Goal: Transaction & Acquisition: Purchase product/service

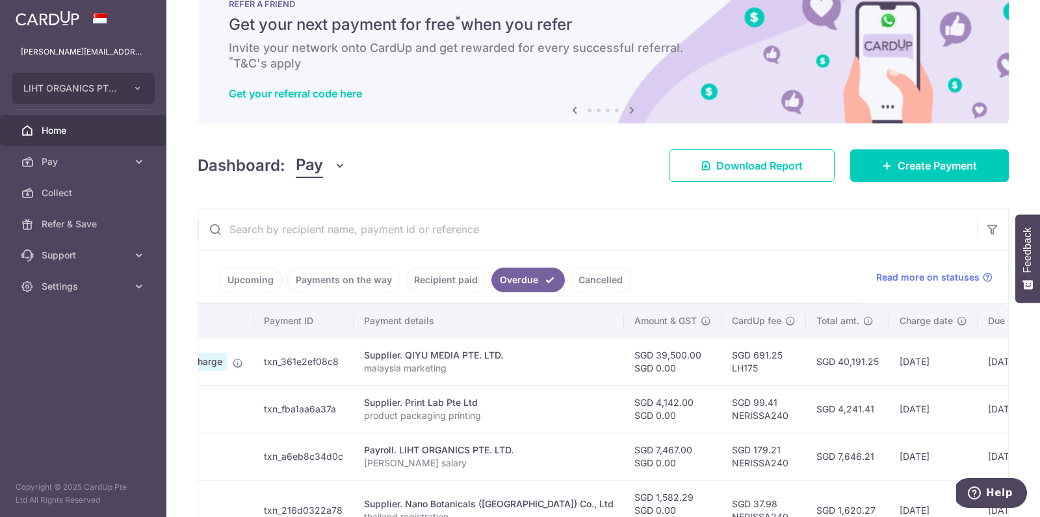
scroll to position [0, 16]
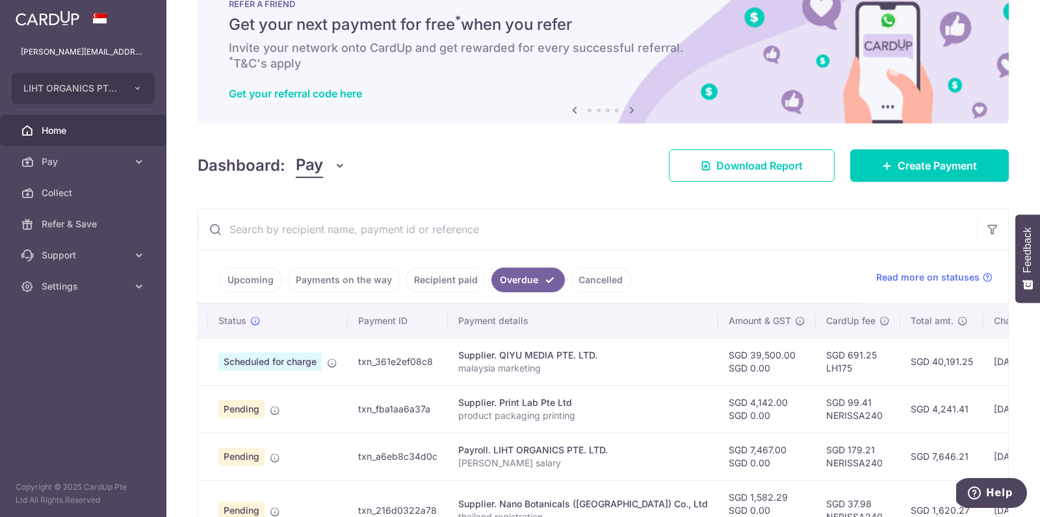
click at [318, 274] on link "Payments on the way" at bounding box center [343, 280] width 113 height 25
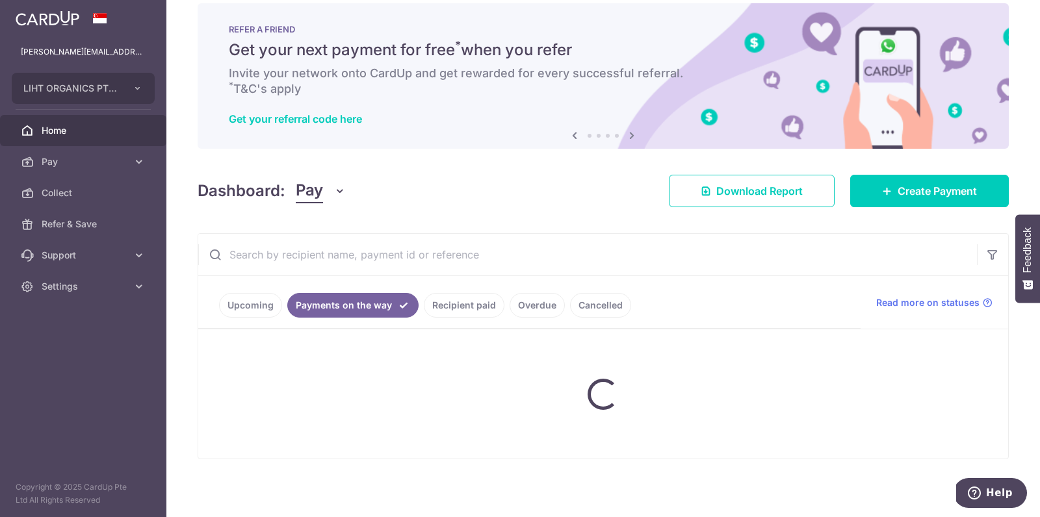
scroll to position [43, 0]
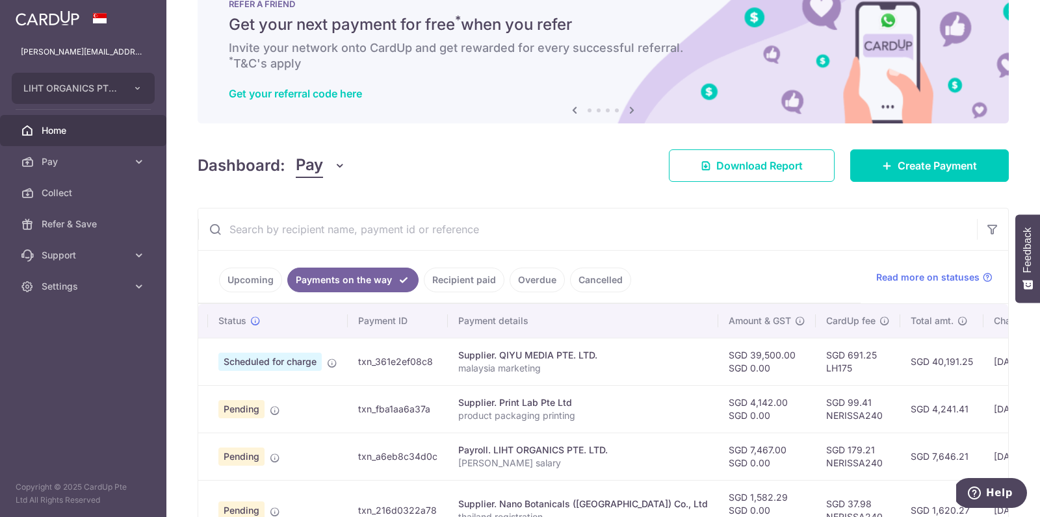
click at [533, 285] on link "Overdue" at bounding box center [536, 280] width 55 height 25
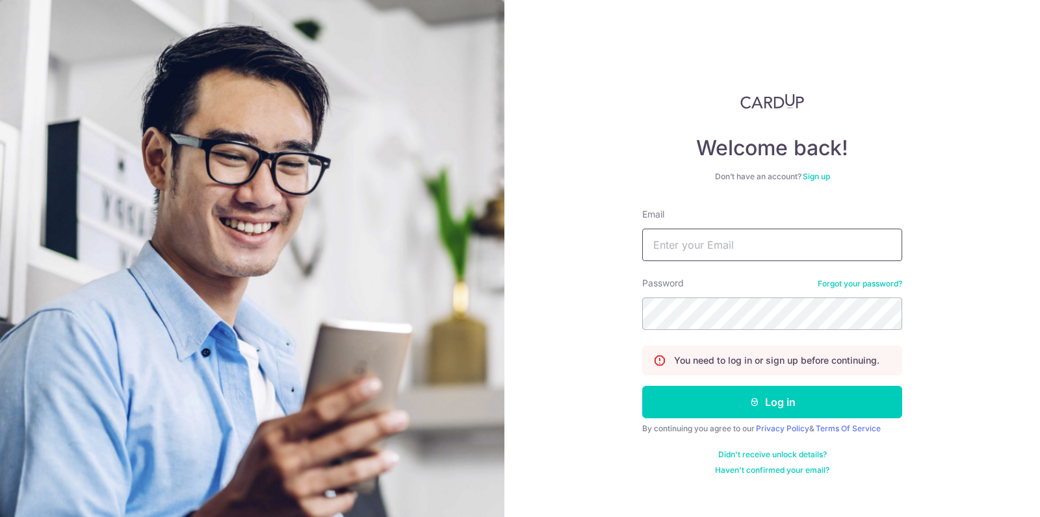
click at [663, 243] on input "Email" at bounding box center [772, 245] width 260 height 32
type input "nerissa@lihtorganics.com"
click at [642, 386] on button "Log in" at bounding box center [772, 402] width 260 height 32
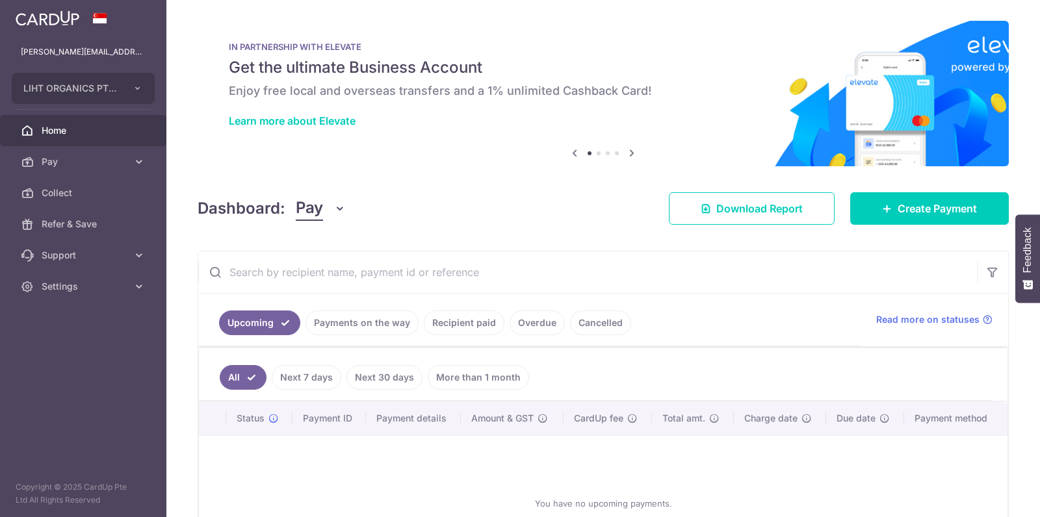
click at [394, 325] on link "Payments on the way" at bounding box center [361, 323] width 113 height 25
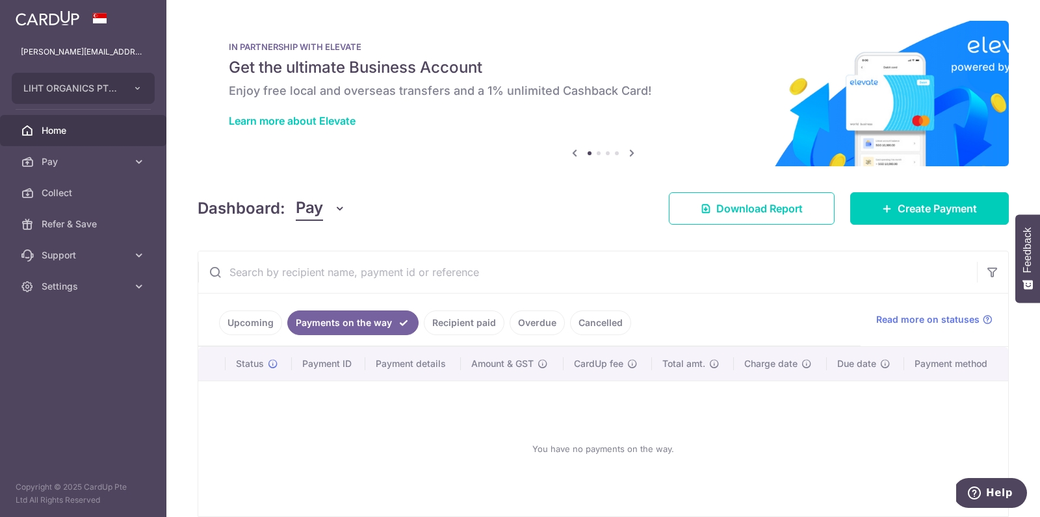
click at [593, 327] on link "Cancelled" at bounding box center [600, 323] width 61 height 25
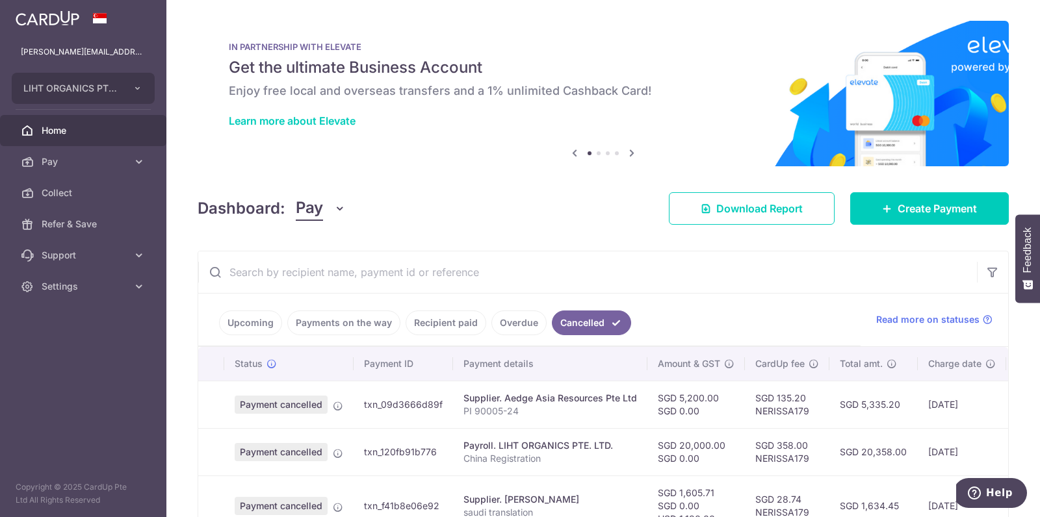
click at [515, 319] on link "Overdue" at bounding box center [518, 323] width 55 height 25
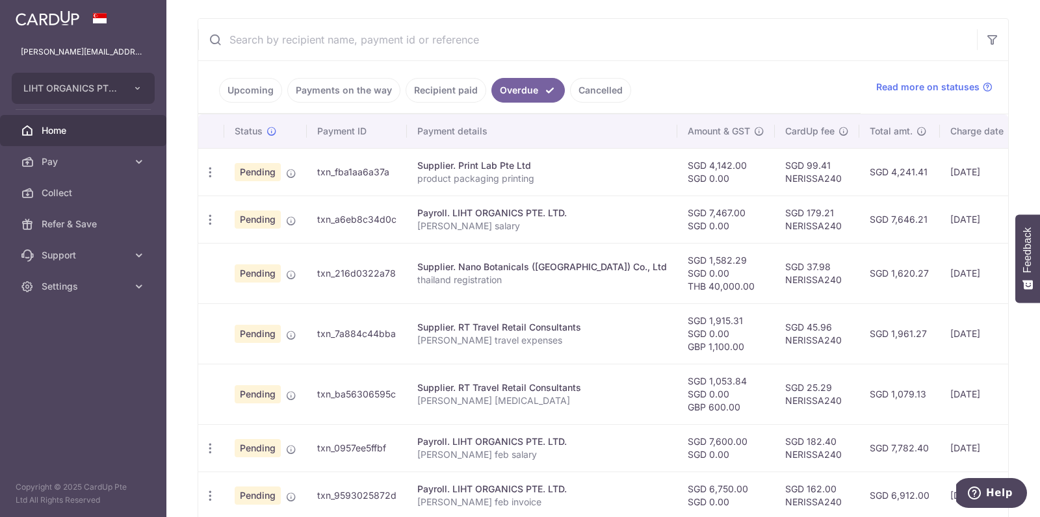
scroll to position [292, 0]
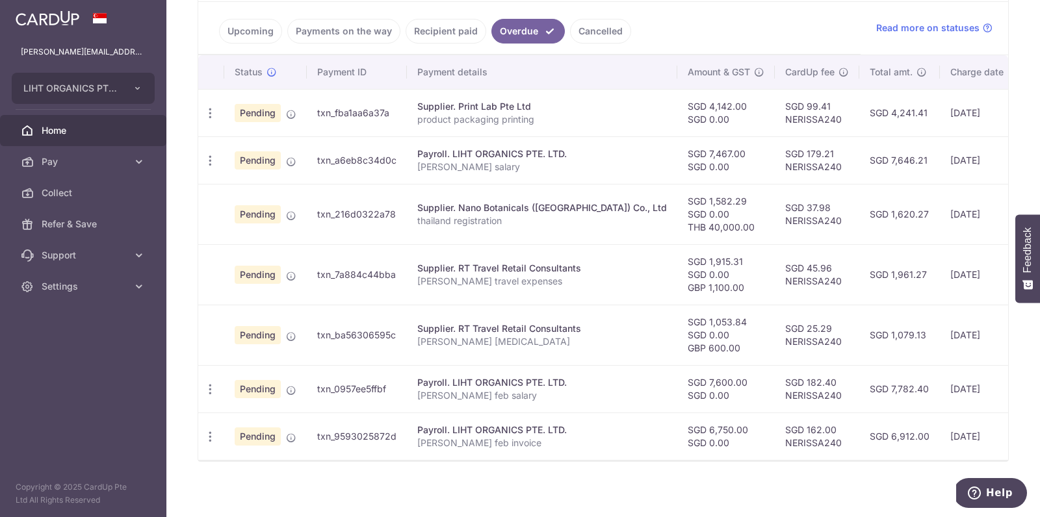
click at [585, 31] on link "Cancelled" at bounding box center [600, 31] width 61 height 25
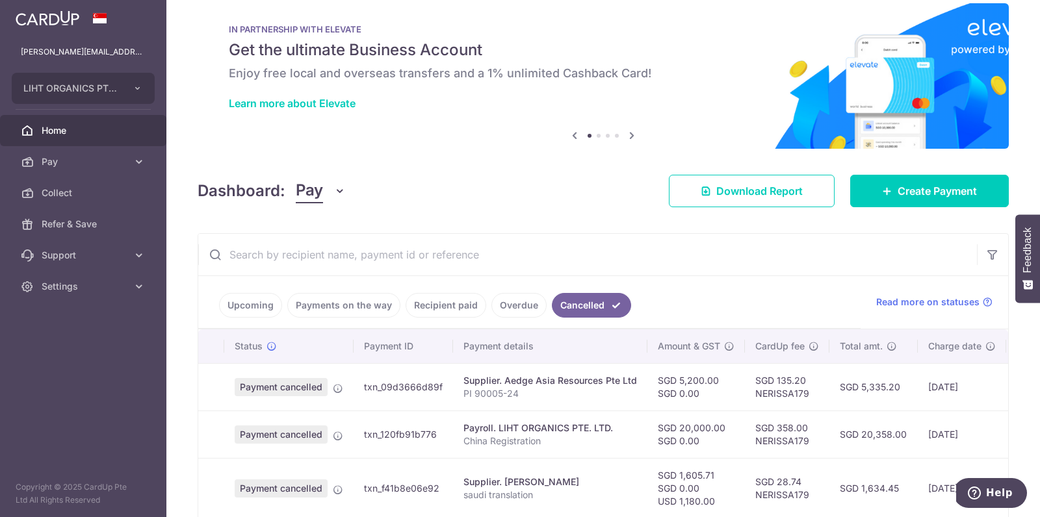
scroll to position [231, 0]
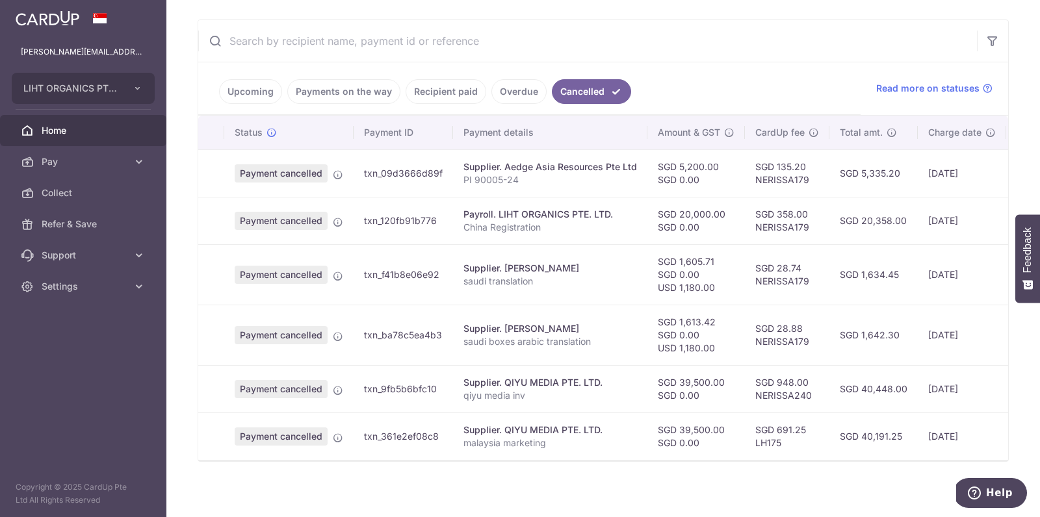
click at [366, 93] on link "Payments on the way" at bounding box center [343, 91] width 113 height 25
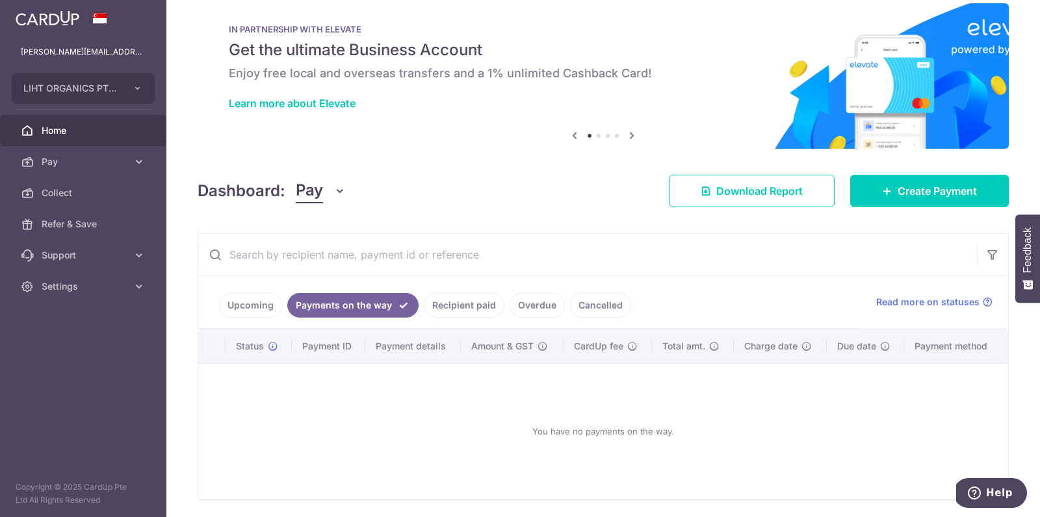
scroll to position [58, 0]
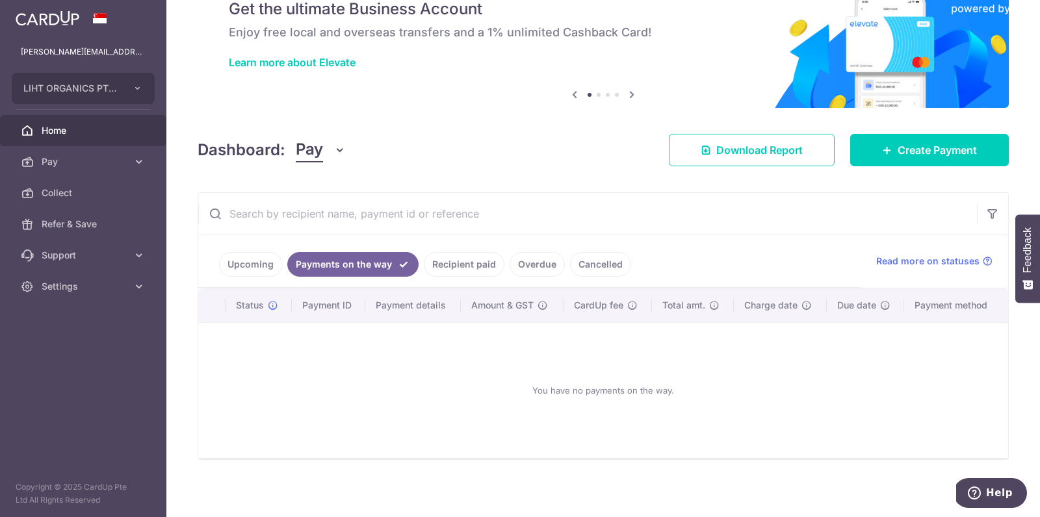
click at [252, 263] on link "Upcoming" at bounding box center [250, 264] width 63 height 25
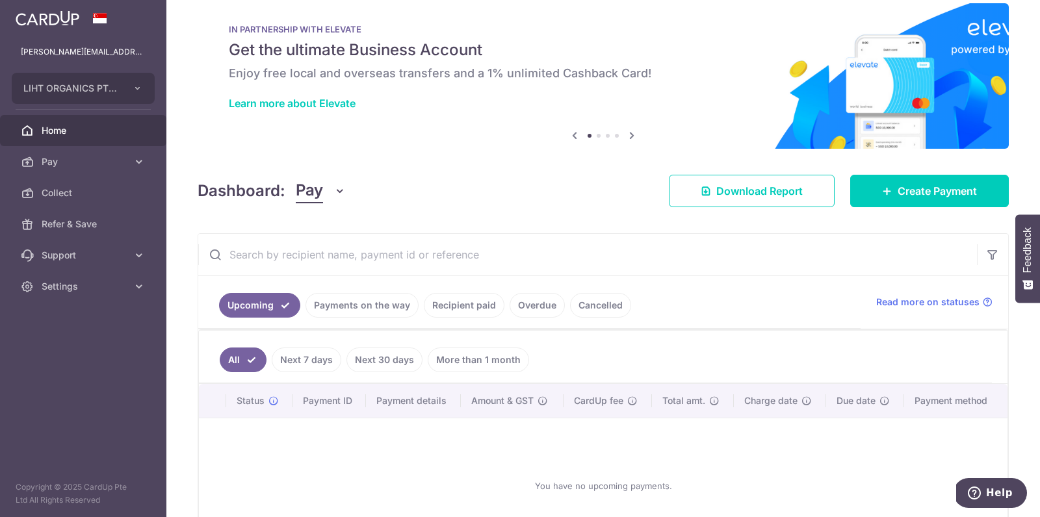
scroll to position [111, 0]
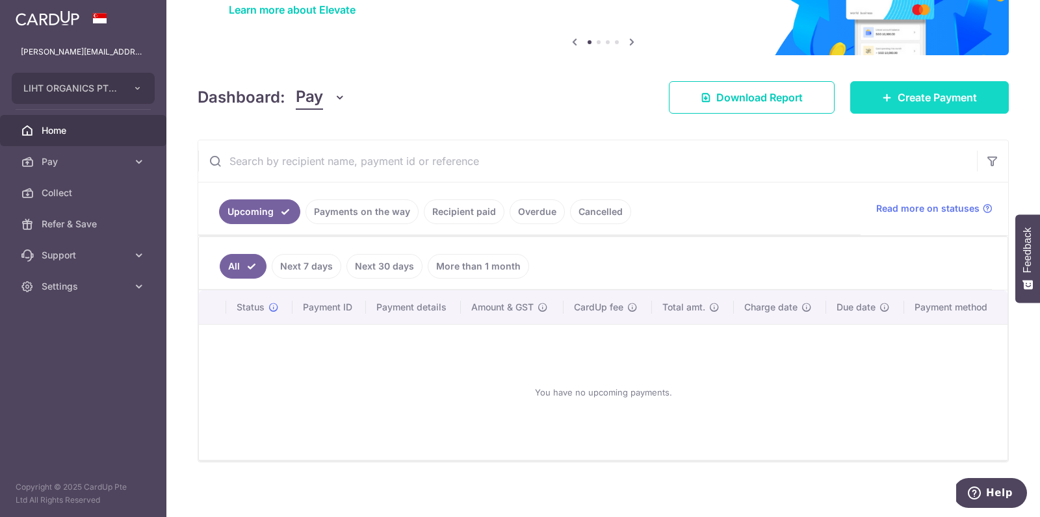
click at [940, 103] on span "Create Payment" at bounding box center [936, 98] width 79 height 16
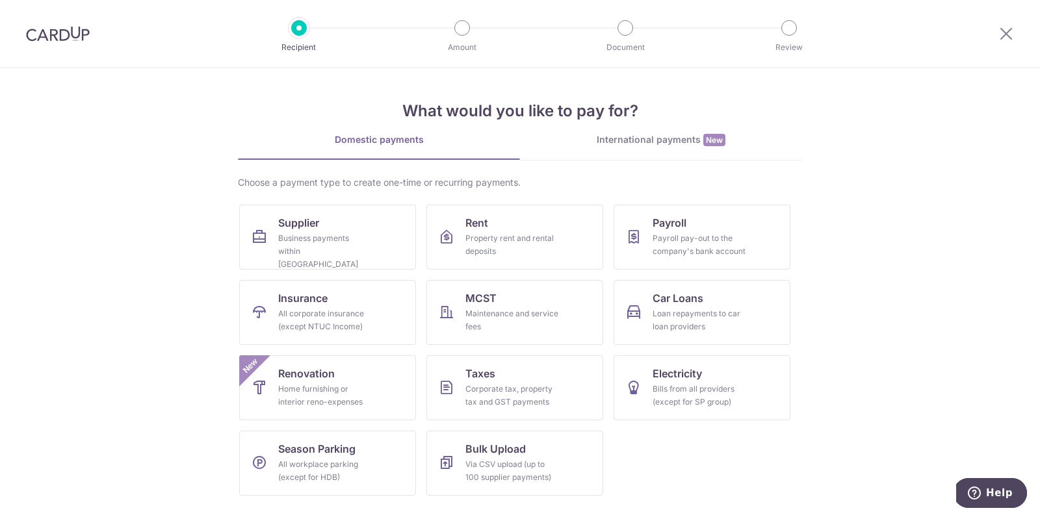
click at [638, 135] on div "International payments New" at bounding box center [661, 140] width 282 height 14
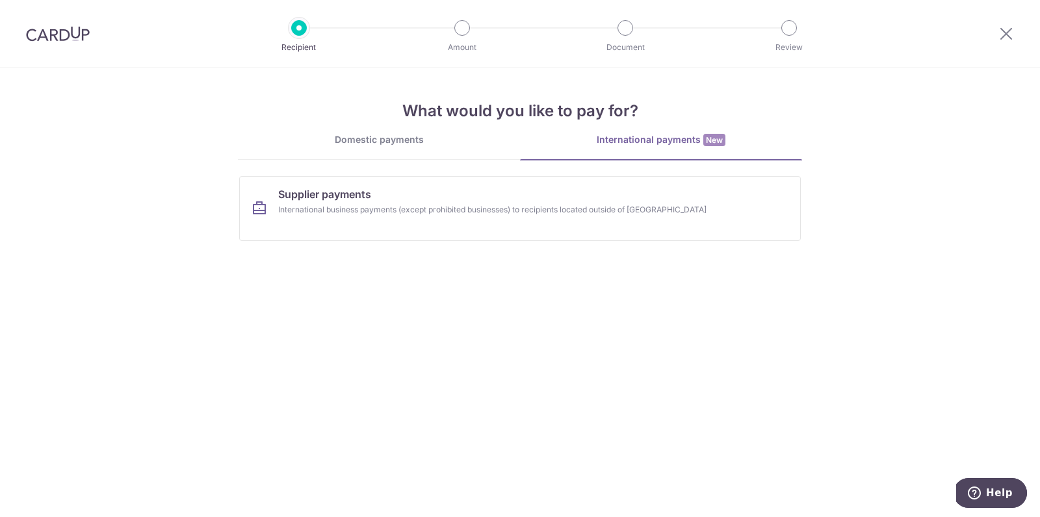
click at [435, 142] on div "Domestic payments" at bounding box center [379, 139] width 282 height 13
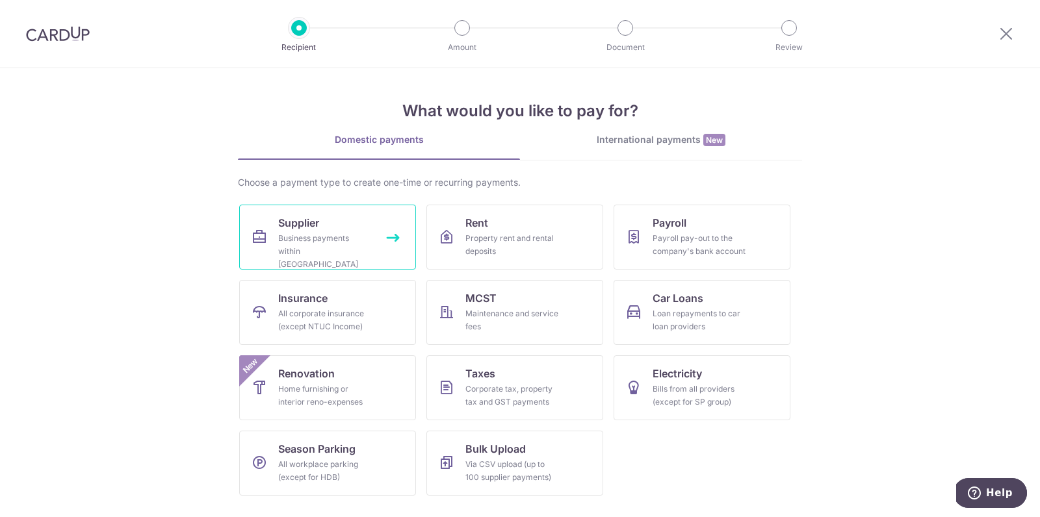
click at [323, 248] on div "Business payments within Singapore" at bounding box center [325, 251] width 94 height 39
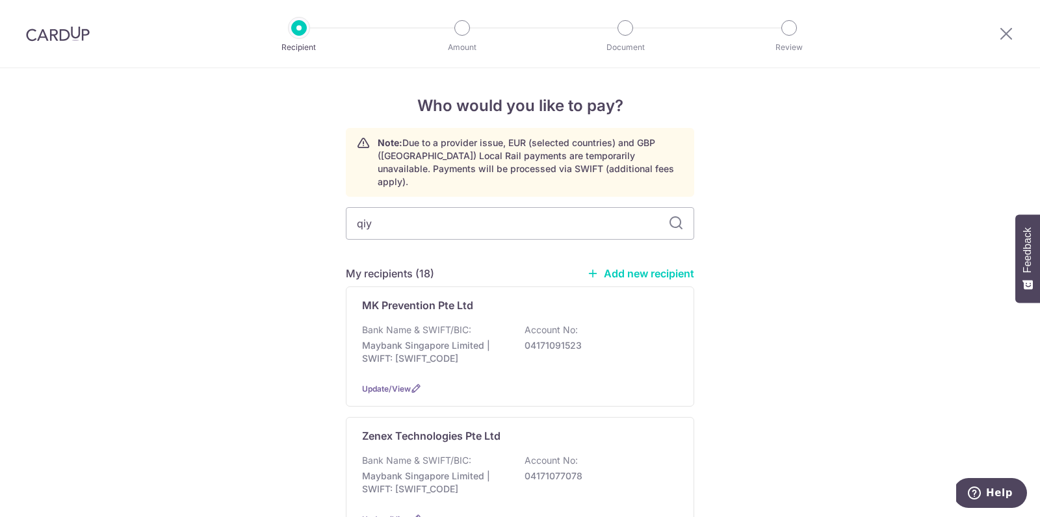
type input "qiyu"
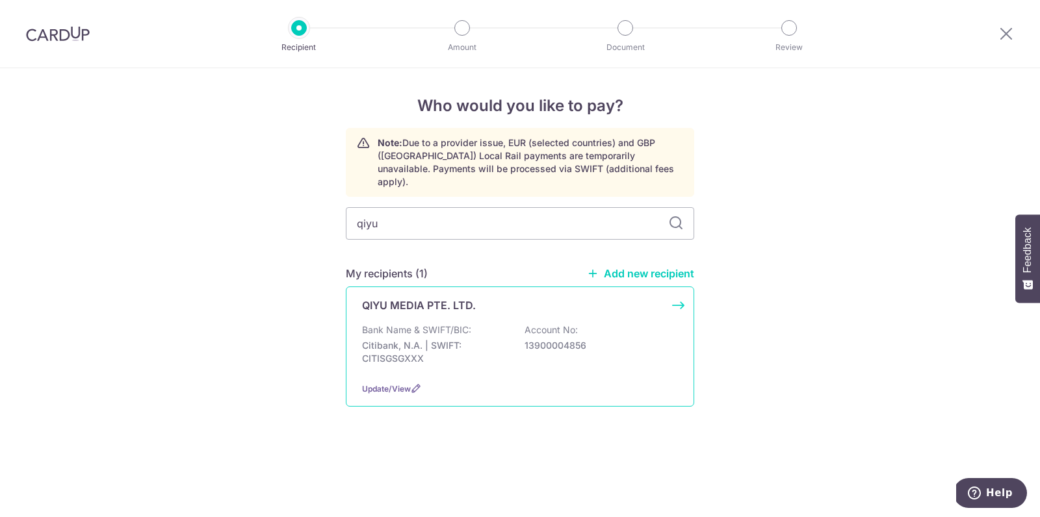
click at [481, 324] on div "Bank Name & SWIFT/BIC: Citibank, N.A. | SWIFT: CITISGSGXXX Account No: 13900004…" at bounding box center [520, 348] width 316 height 48
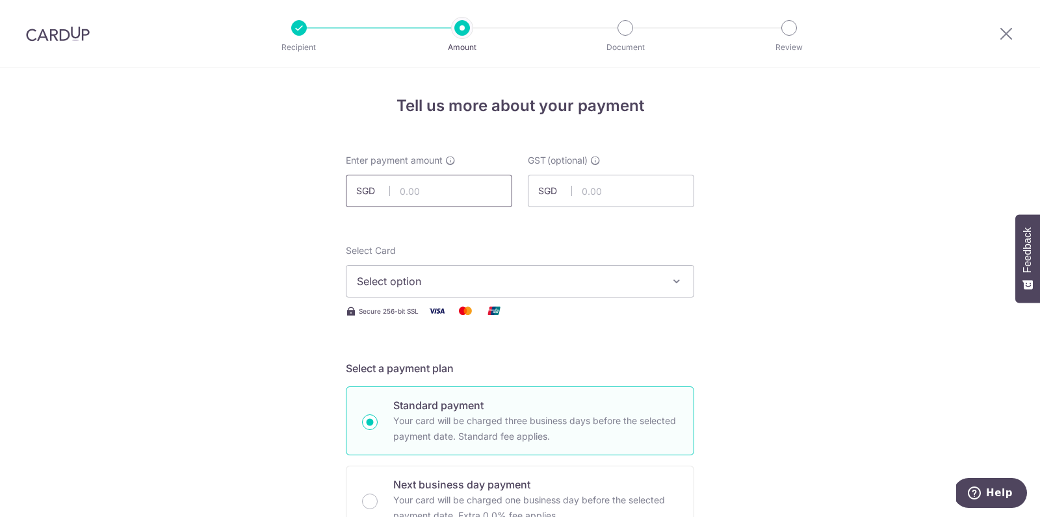
click at [448, 185] on input "text" at bounding box center [429, 191] width 166 height 32
click at [472, 194] on input "text" at bounding box center [429, 191] width 166 height 32
type input "39,500.00"
click at [568, 282] on span "Select option" at bounding box center [508, 282] width 303 height 16
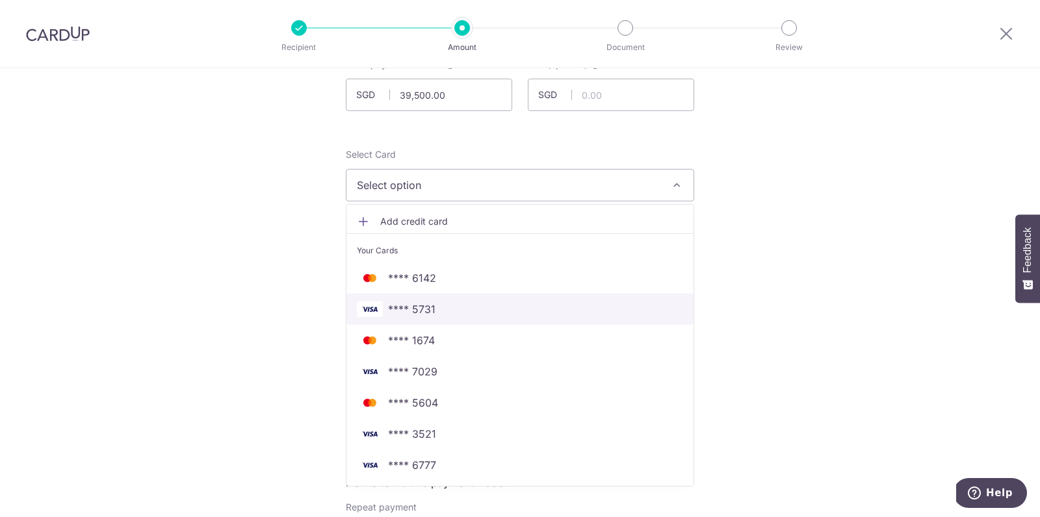
scroll to position [105, 0]
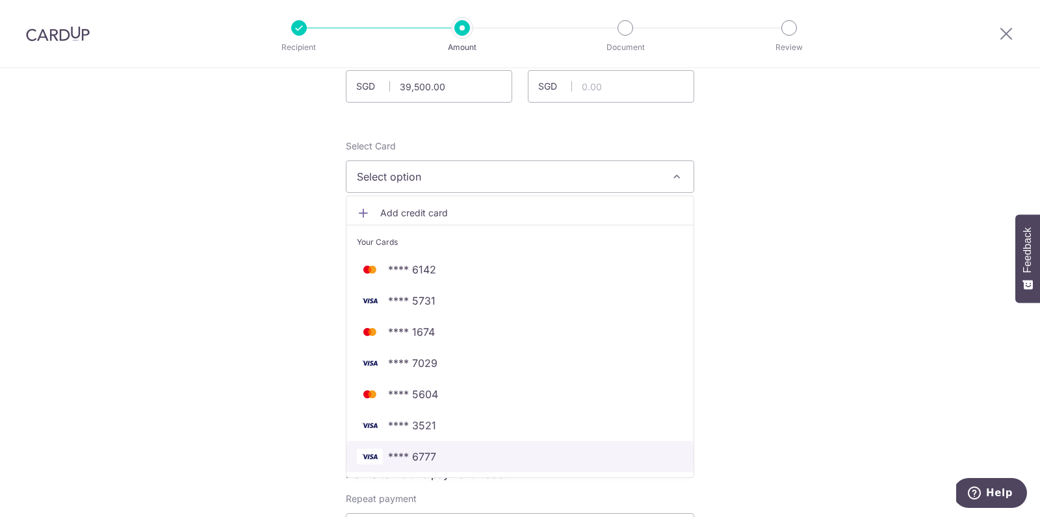
click at [524, 450] on span "**** 6777" at bounding box center [520, 457] width 326 height 16
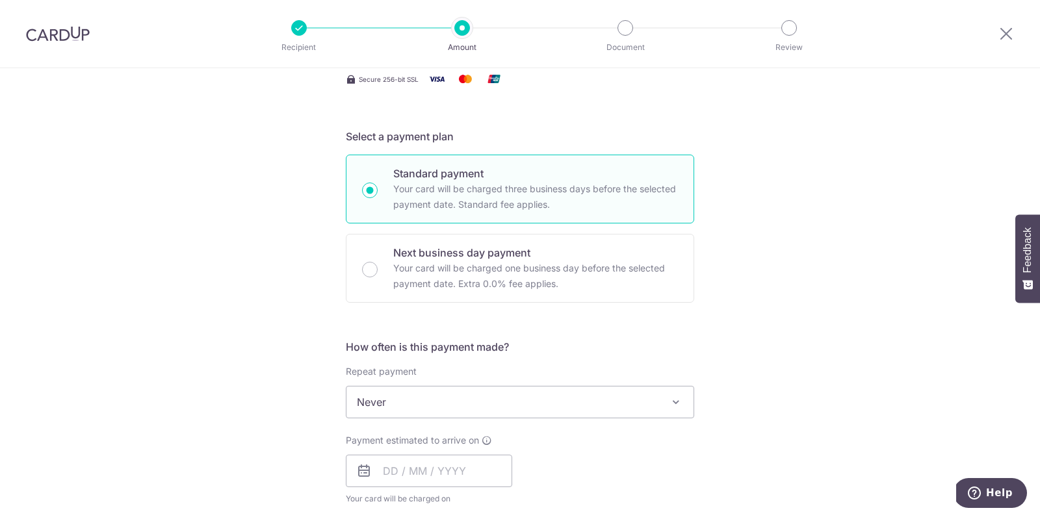
scroll to position [247, 0]
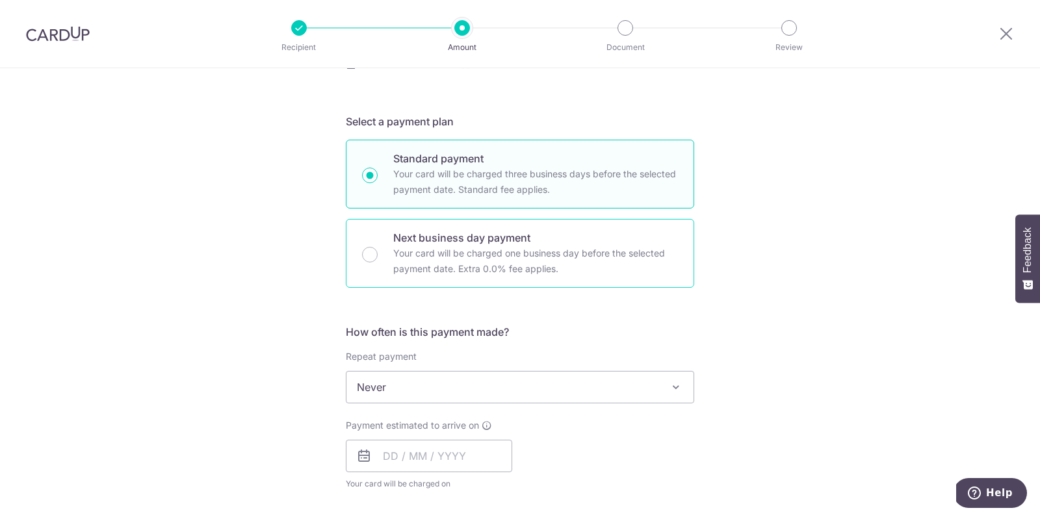
click at [415, 242] on p "Next business day payment" at bounding box center [535, 238] width 285 height 16
click at [378, 247] on input "Next business day payment Your card will be charged one business day before the…" at bounding box center [370, 255] width 16 height 16
radio input "false"
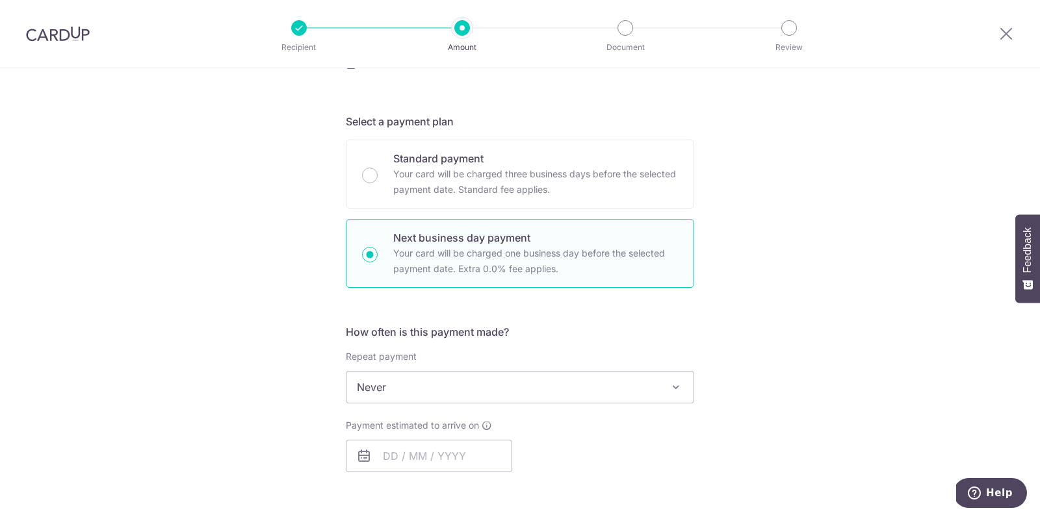
drag, startPoint x: 397, startPoint y: 263, endPoint x: 404, endPoint y: 329, distance: 66.7
click at [397, 263] on p "Your card will be charged one business day before the selected payment date. Ex…" at bounding box center [535, 261] width 285 height 31
click at [378, 263] on input "Next business day payment Your card will be charged one business day before the…" at bounding box center [370, 255] width 16 height 16
radio input "true"
click at [404, 457] on input "text" at bounding box center [429, 456] width 166 height 32
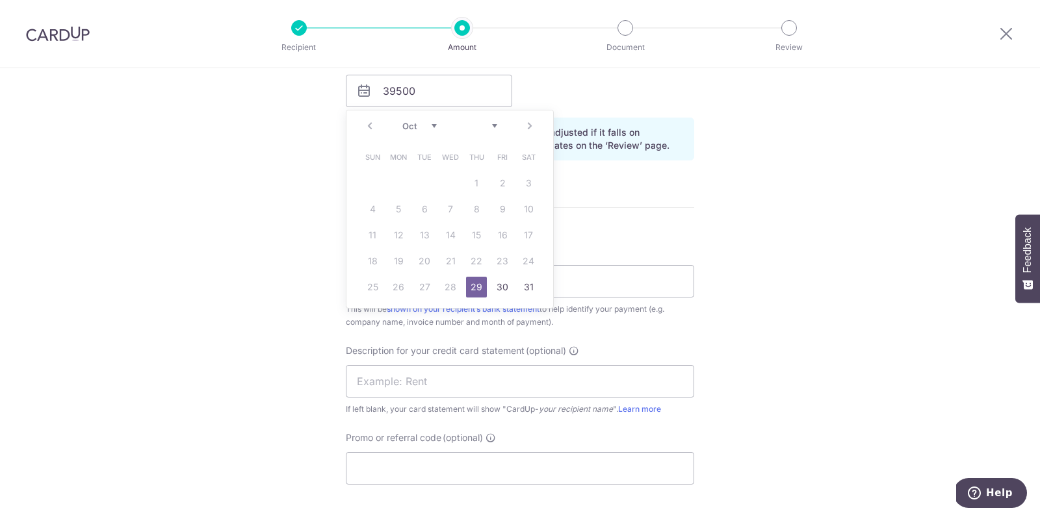
scroll to position [614, 0]
click at [697, 225] on div "Tell us more about your payment Enter payment amount SGD 39,500.00 39500.00 GST…" at bounding box center [520, 134] width 1040 height 1361
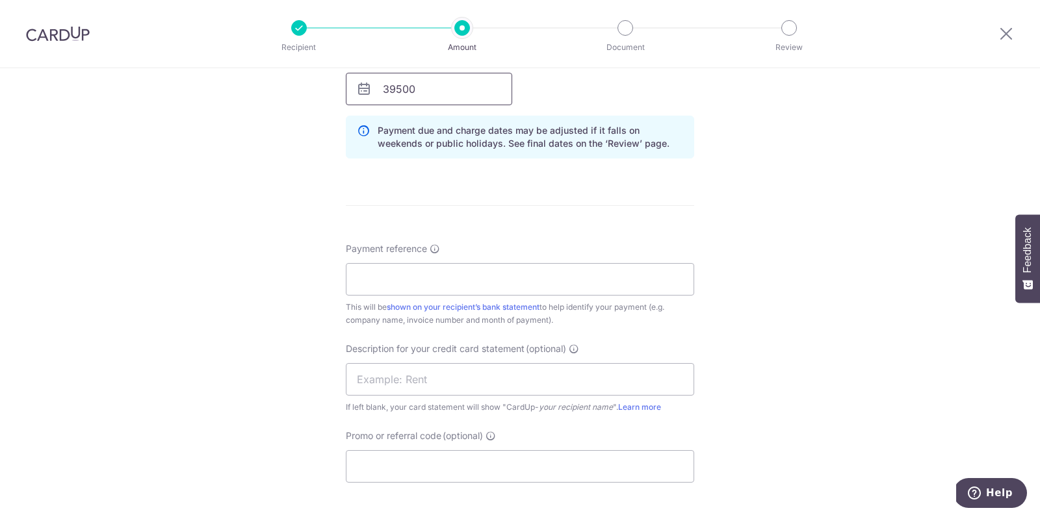
click at [428, 97] on input "39500" at bounding box center [429, 89] width 166 height 32
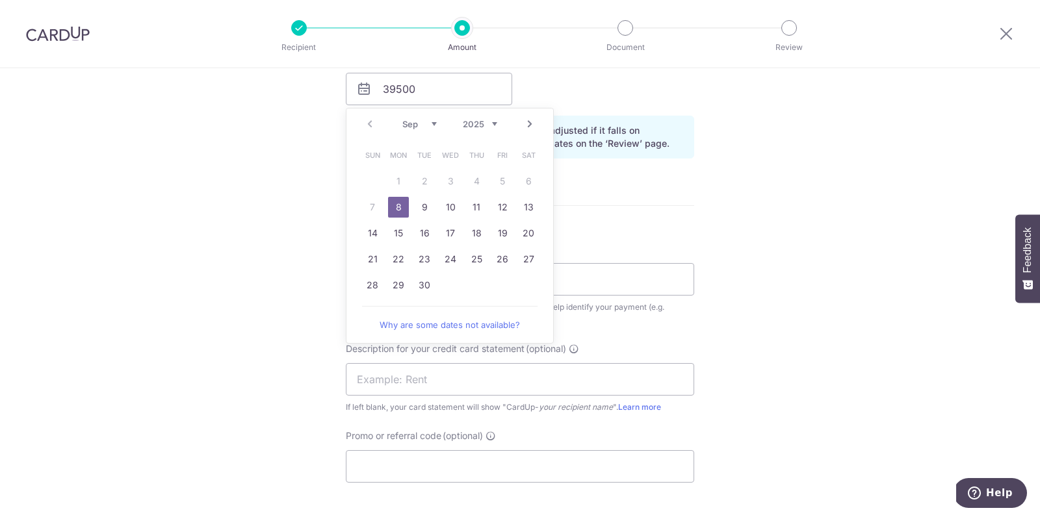
click at [397, 201] on link "8" at bounding box center [398, 207] width 21 height 21
type input "[DATE]"
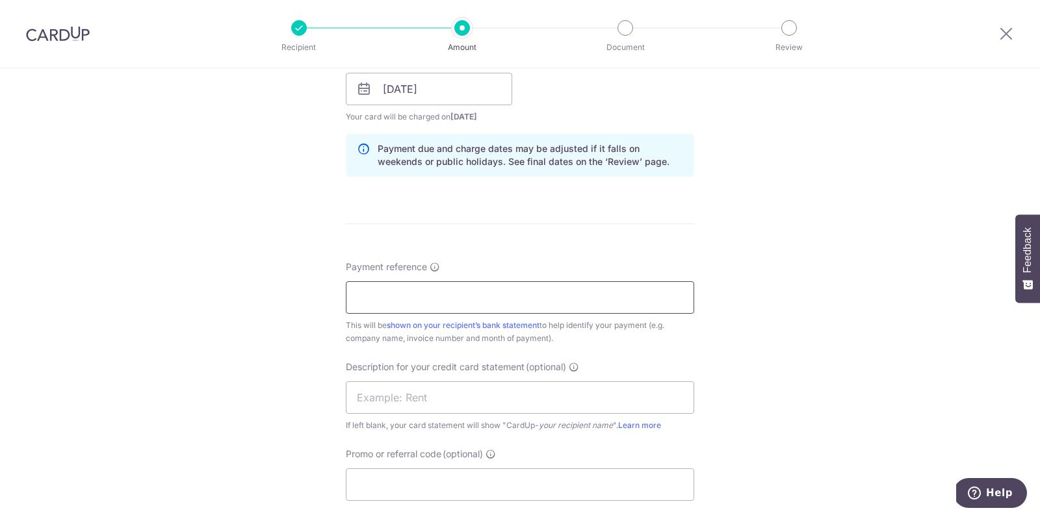
click at [419, 285] on input "Payment reference" at bounding box center [520, 297] width 348 height 32
type input "Qiyu media"
click at [431, 486] on input "Promo or referral code (optional)" at bounding box center [520, 484] width 348 height 32
type input "N"
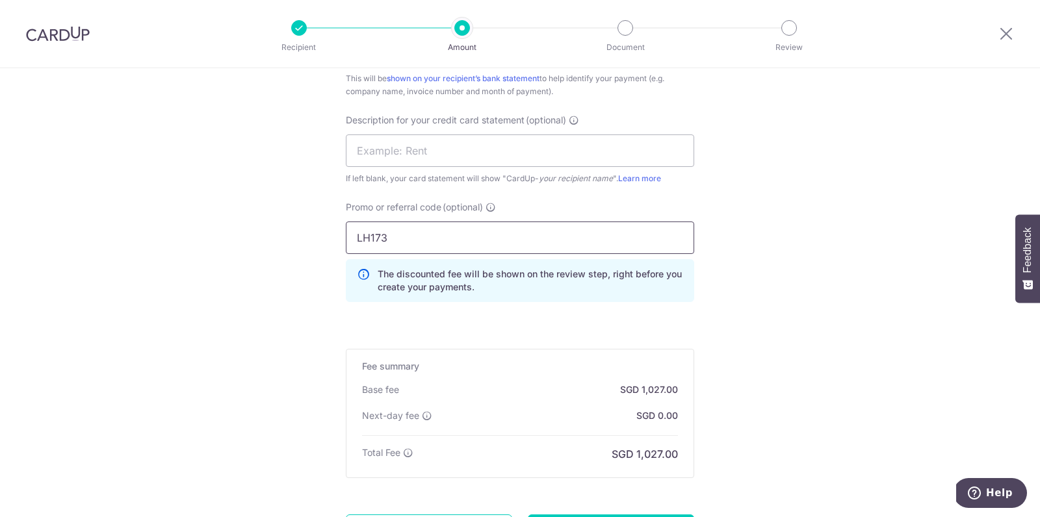
scroll to position [872, 0]
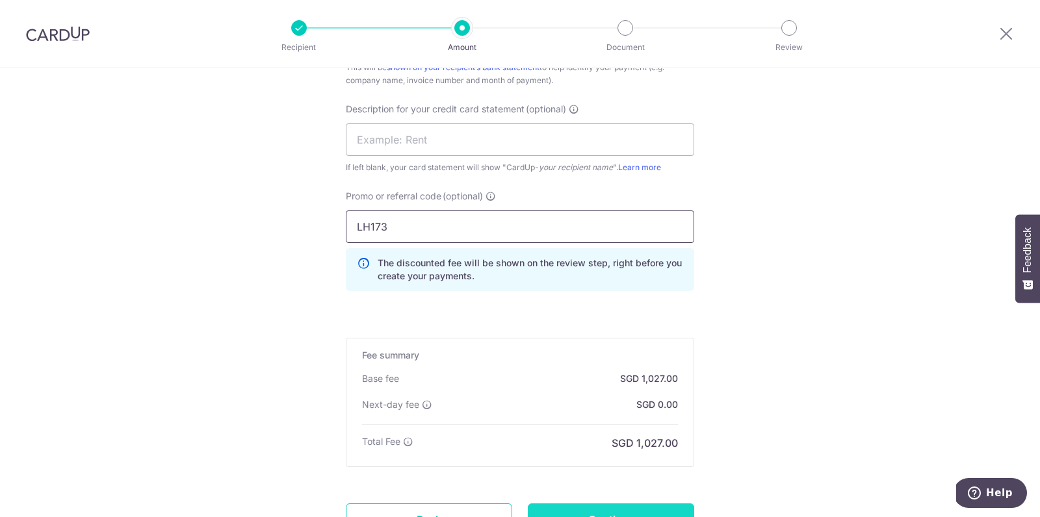
type input "LH173"
click at [545, 506] on input "Continue" at bounding box center [611, 520] width 166 height 32
type input "Create Schedule"
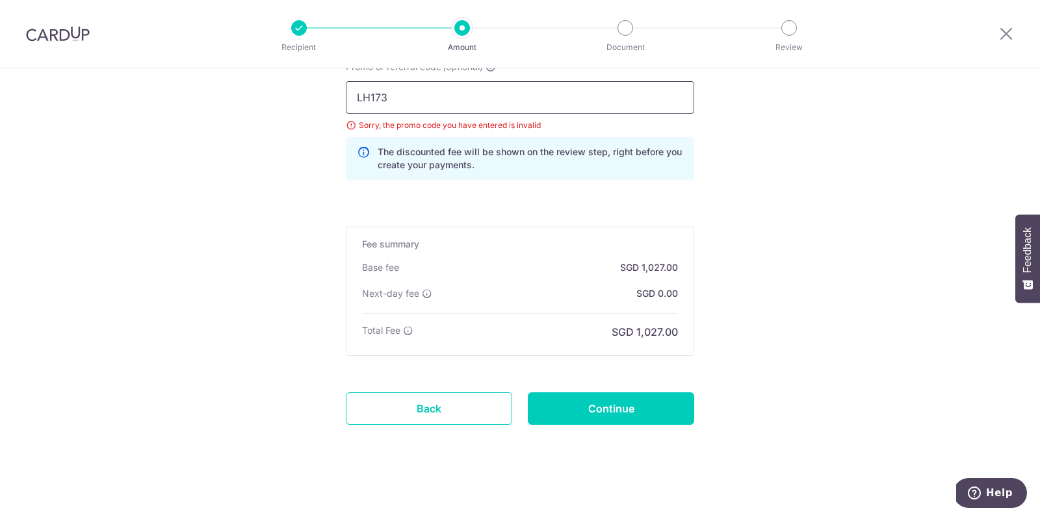
click at [409, 103] on input "LH173" at bounding box center [520, 97] width 348 height 32
type input "LH170"
click at [587, 395] on input "Continue" at bounding box center [611, 408] width 166 height 32
type input "Update Schedule"
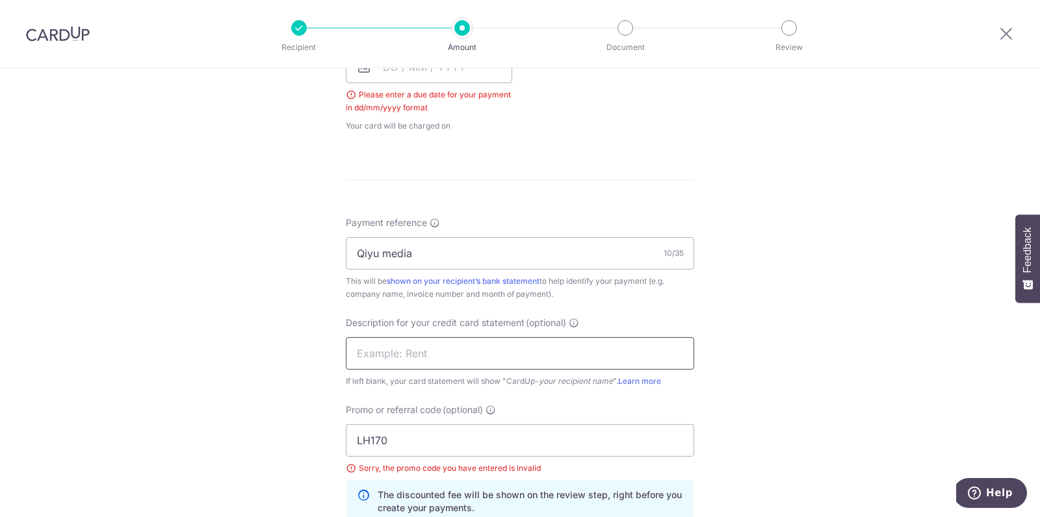
scroll to position [637, 0]
click at [440, 434] on input "LH170" at bounding box center [520, 440] width 348 height 32
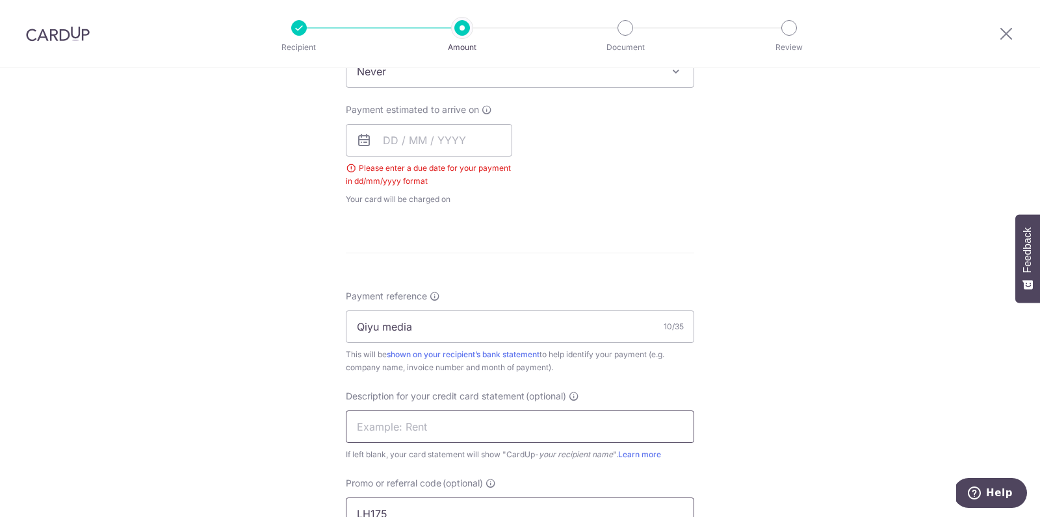
scroll to position [537, 0]
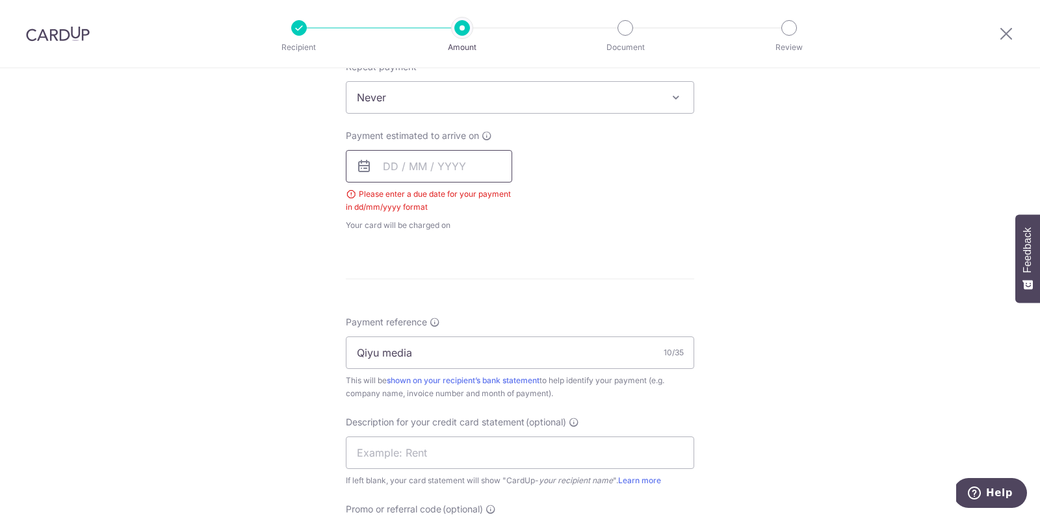
type input "LH175"
click at [391, 164] on input "text" at bounding box center [429, 166] width 166 height 32
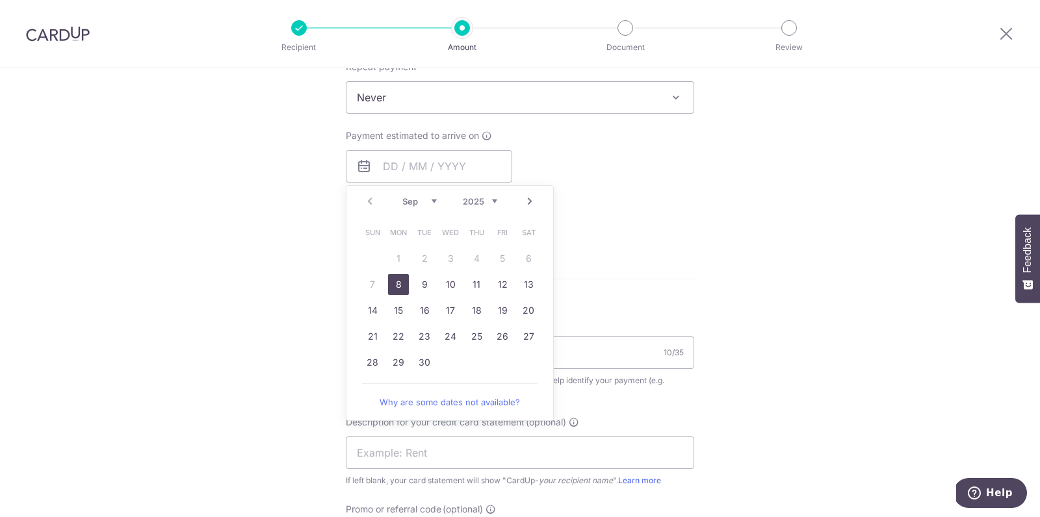
click at [401, 274] on link "8" at bounding box center [398, 284] width 21 height 21
type input "[DATE]"
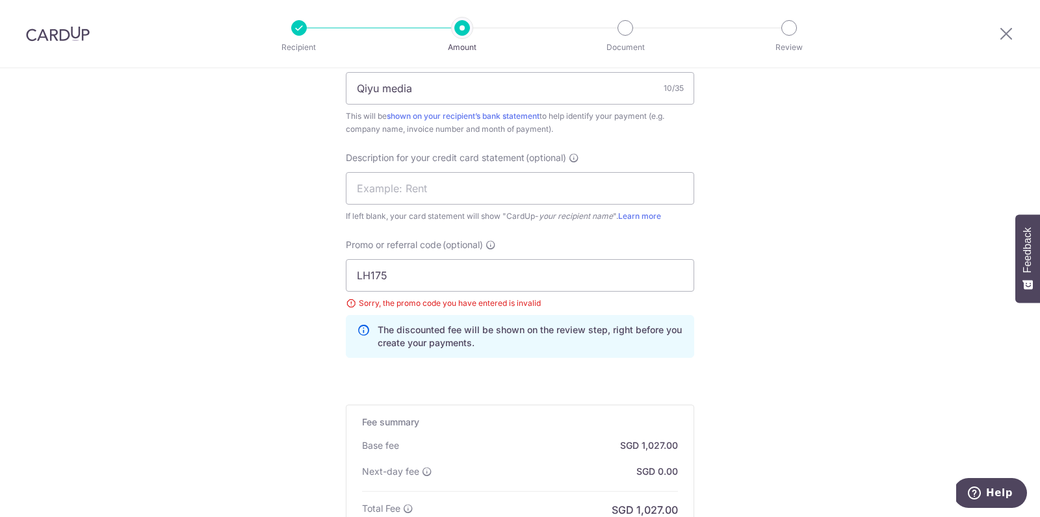
scroll to position [1001, 0]
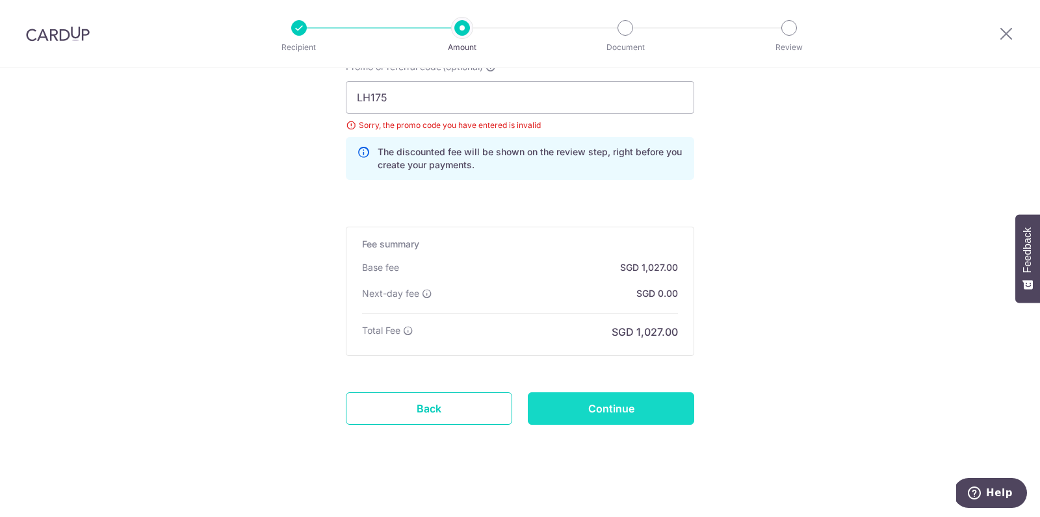
click at [609, 408] on input "Continue" at bounding box center [611, 408] width 166 height 32
type input "Update Schedule"
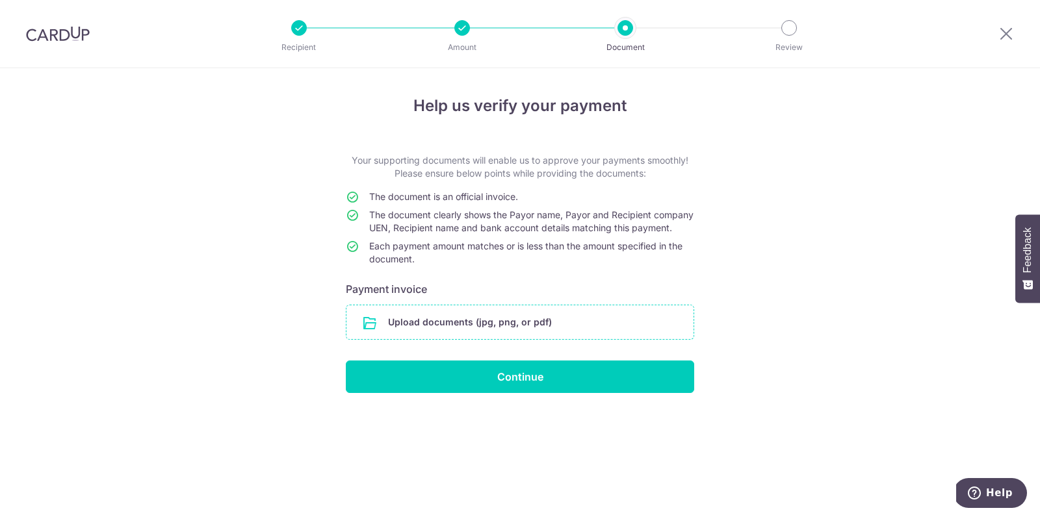
click at [459, 326] on input "file" at bounding box center [519, 322] width 347 height 34
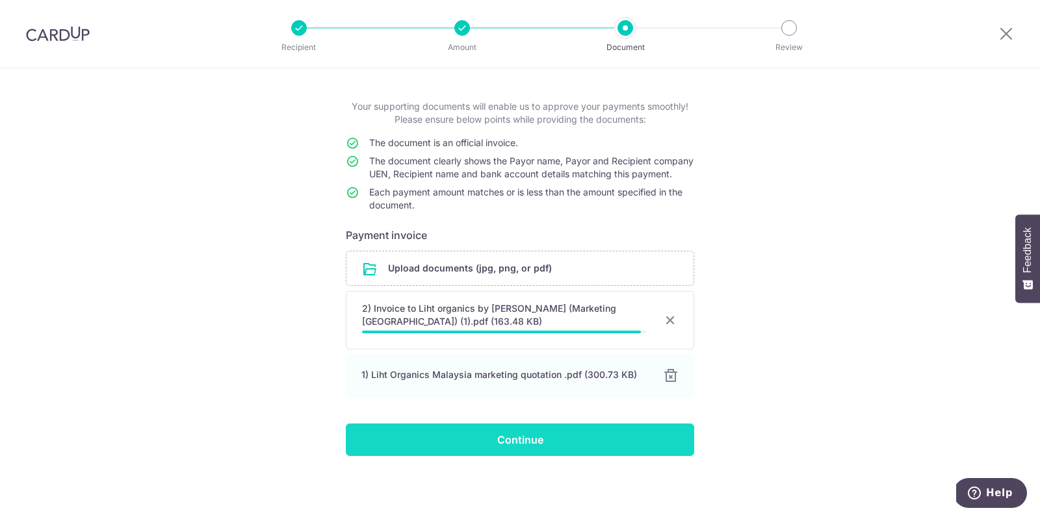
scroll to position [56, 0]
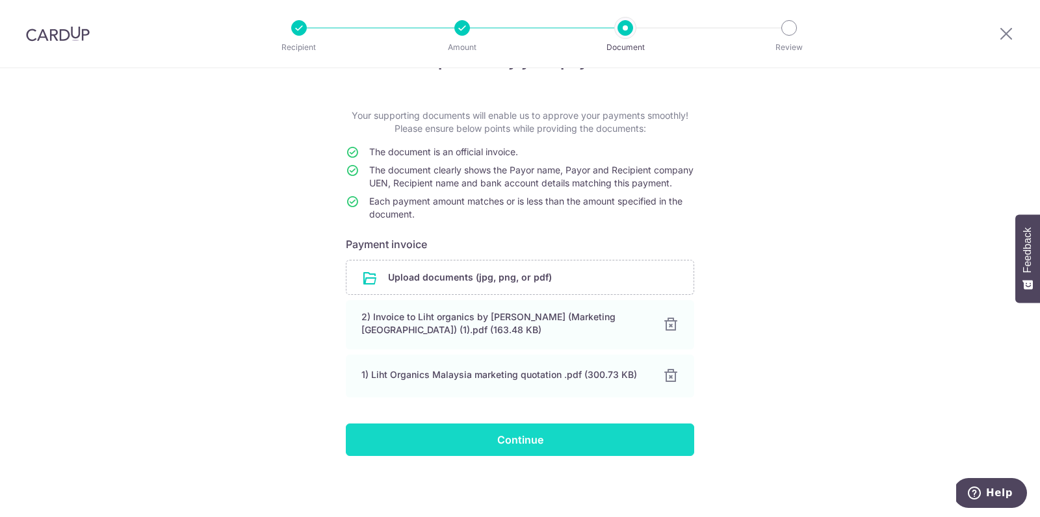
click at [582, 447] on input "Continue" at bounding box center [520, 440] width 348 height 32
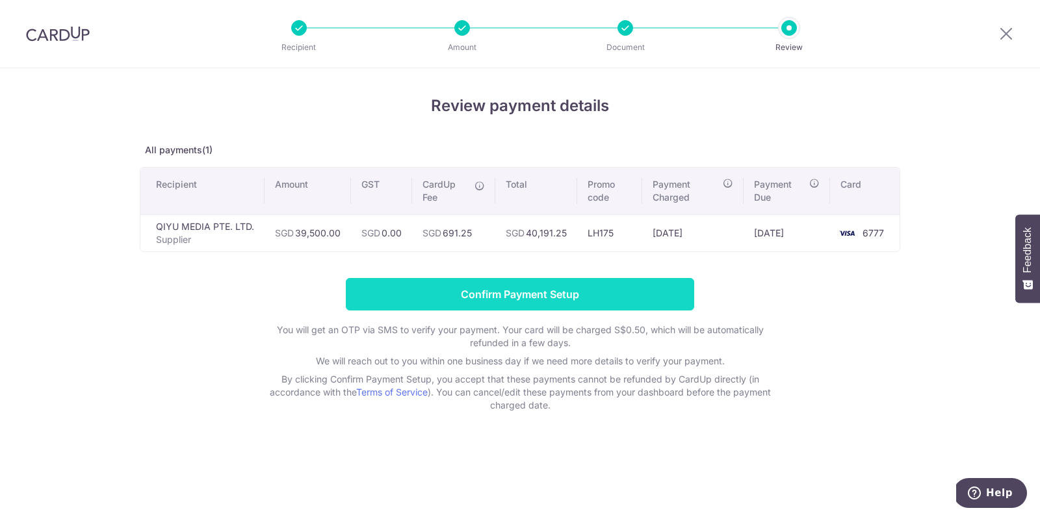
click at [585, 298] on input "Confirm Payment Setup" at bounding box center [520, 294] width 348 height 32
